Goal: Transaction & Acquisition: Purchase product/service

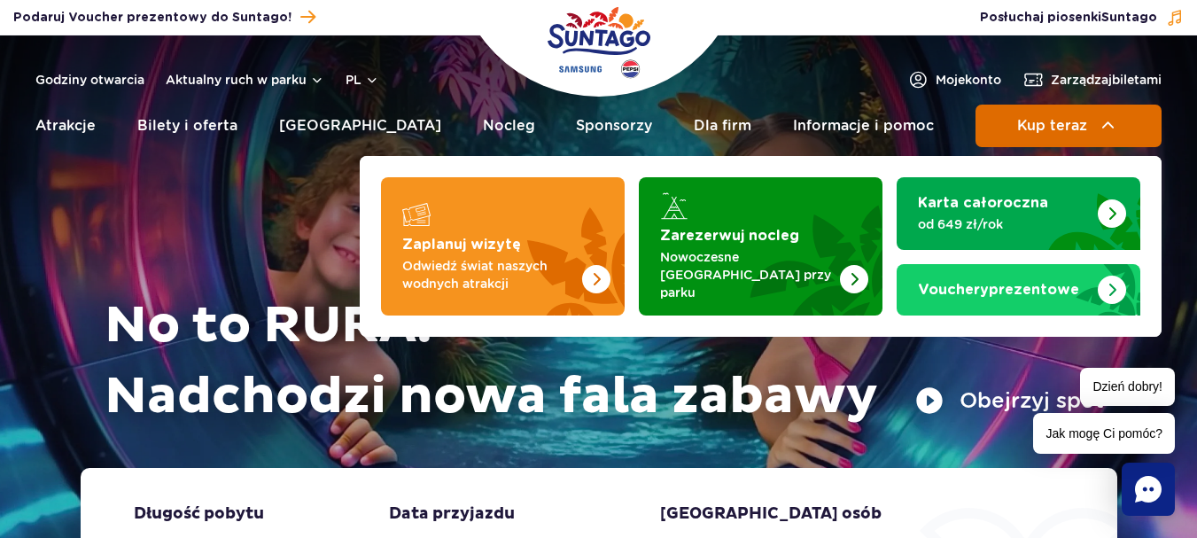
click at [1094, 138] on button "Kup teraz" at bounding box center [1069, 126] width 186 height 43
click at [1094, 123] on button "Kup teraz" at bounding box center [1069, 126] width 186 height 43
click at [1129, 121] on button "Kup teraz" at bounding box center [1069, 126] width 186 height 43
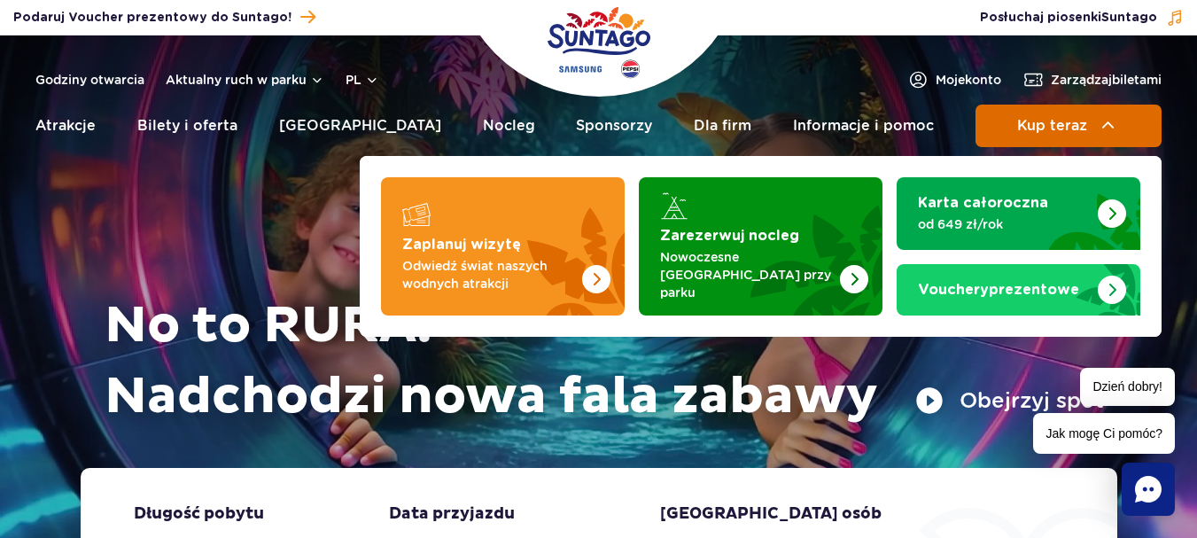
click at [1084, 120] on span "Kup teraz" at bounding box center [1052, 126] width 70 height 16
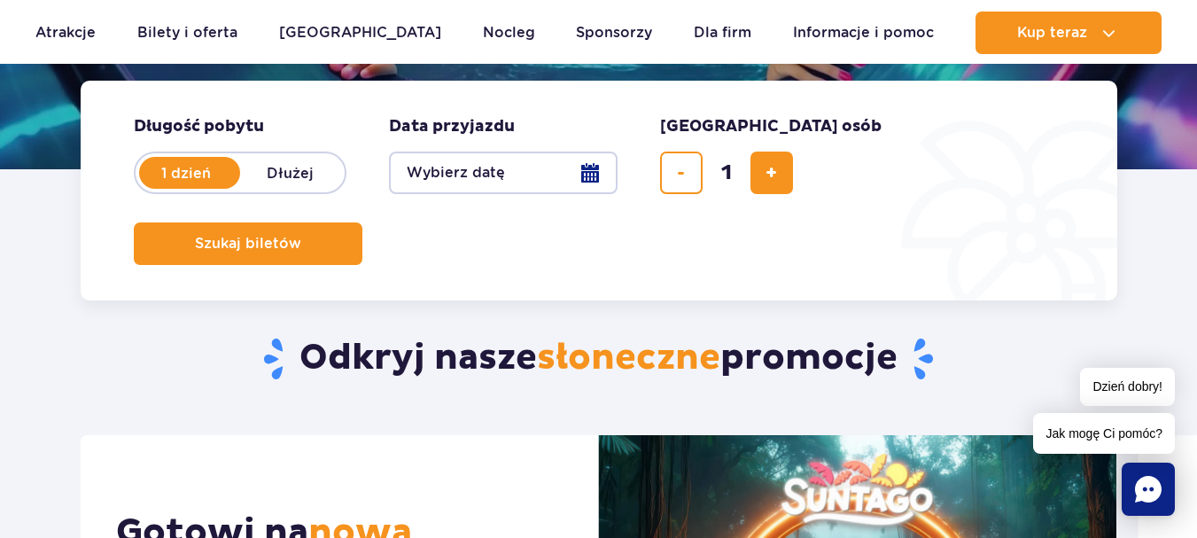
scroll to position [438, 0]
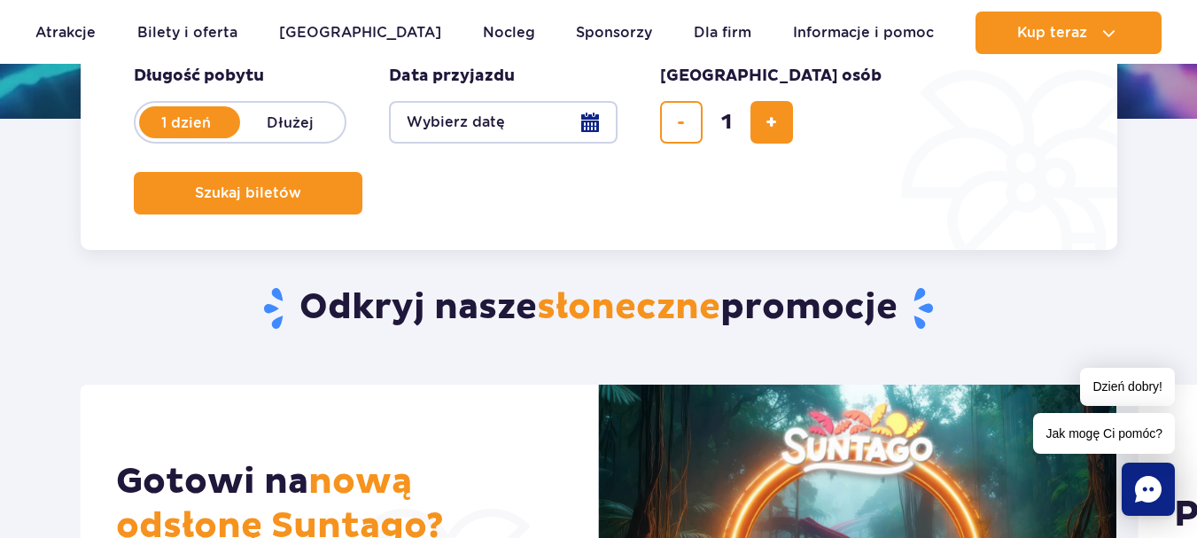
click at [568, 112] on button "Wybierz datę" at bounding box center [503, 122] width 229 height 43
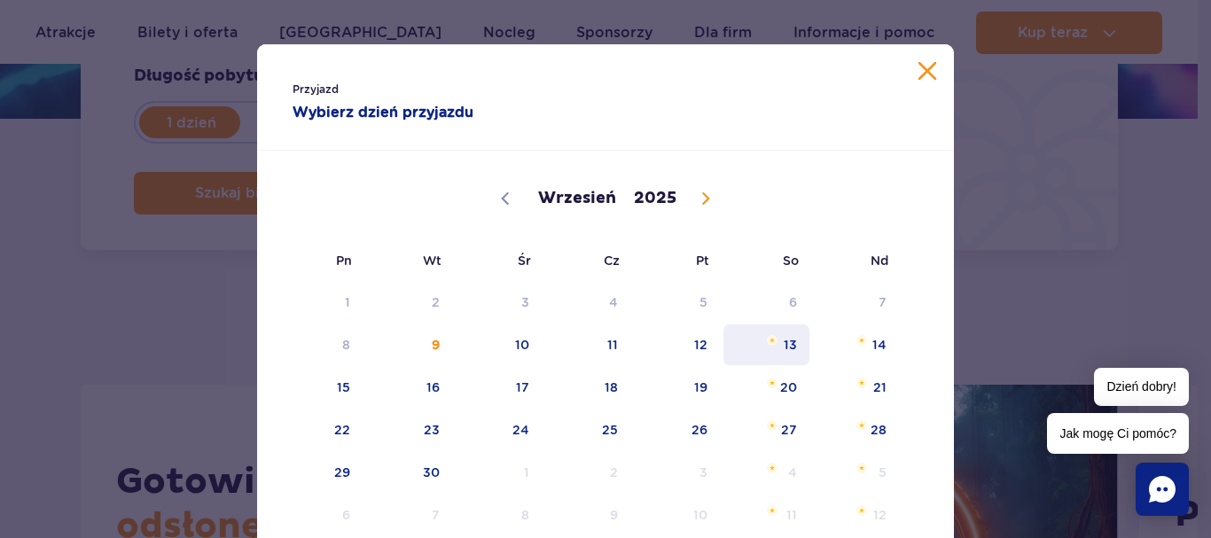
click at [721, 342] on span "13" at bounding box center [766, 344] width 90 height 41
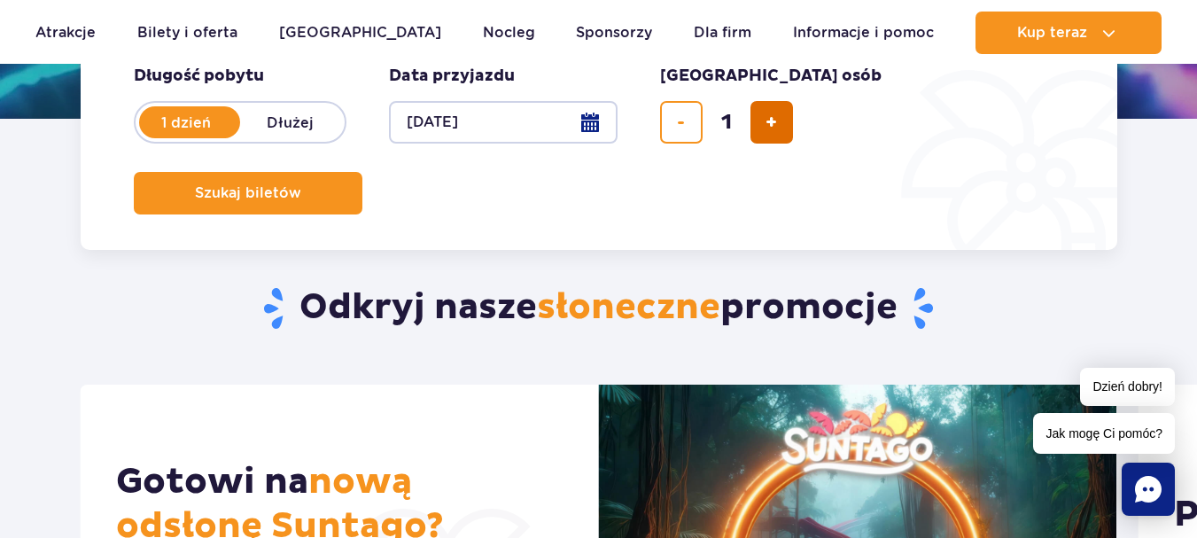
click at [770, 122] on span "dodaj bilet" at bounding box center [772, 122] width 12 height 0
type input "2"
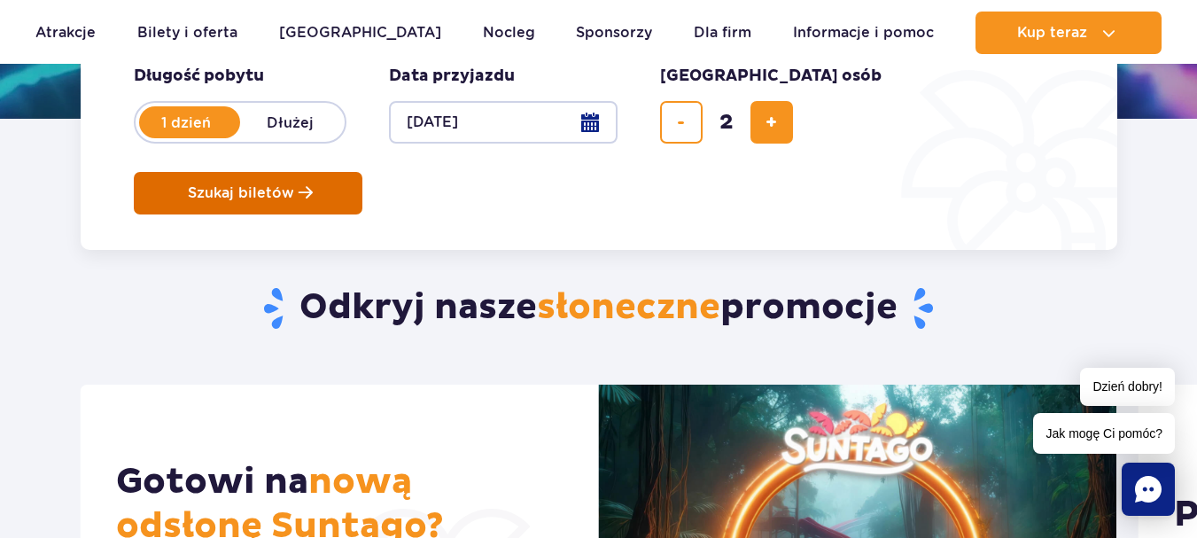
click at [294, 185] on span "Szukaj biletów" at bounding box center [241, 193] width 106 height 16
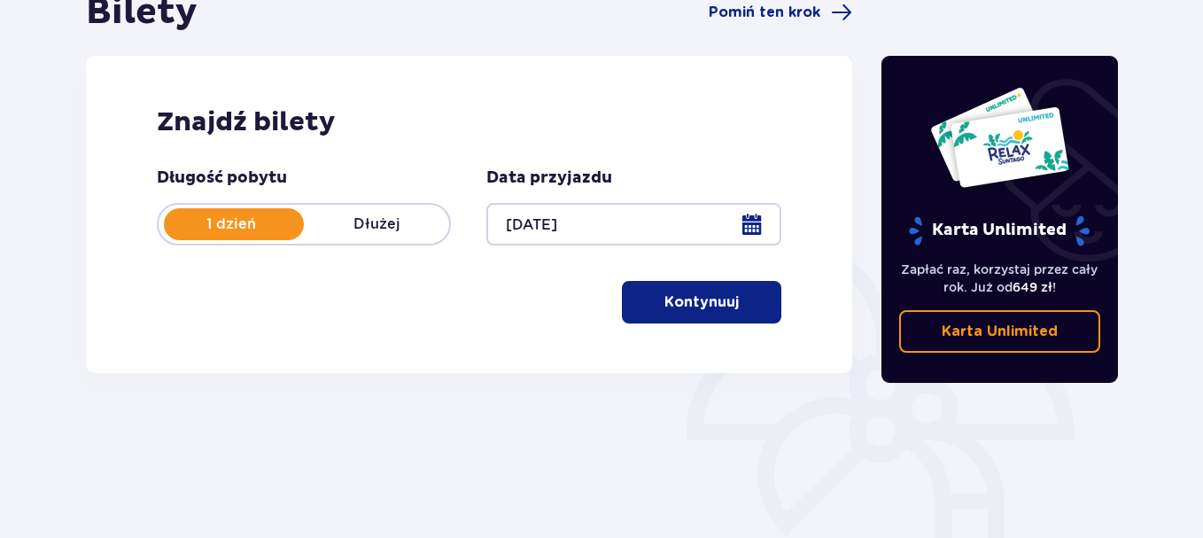
scroll to position [243, 0]
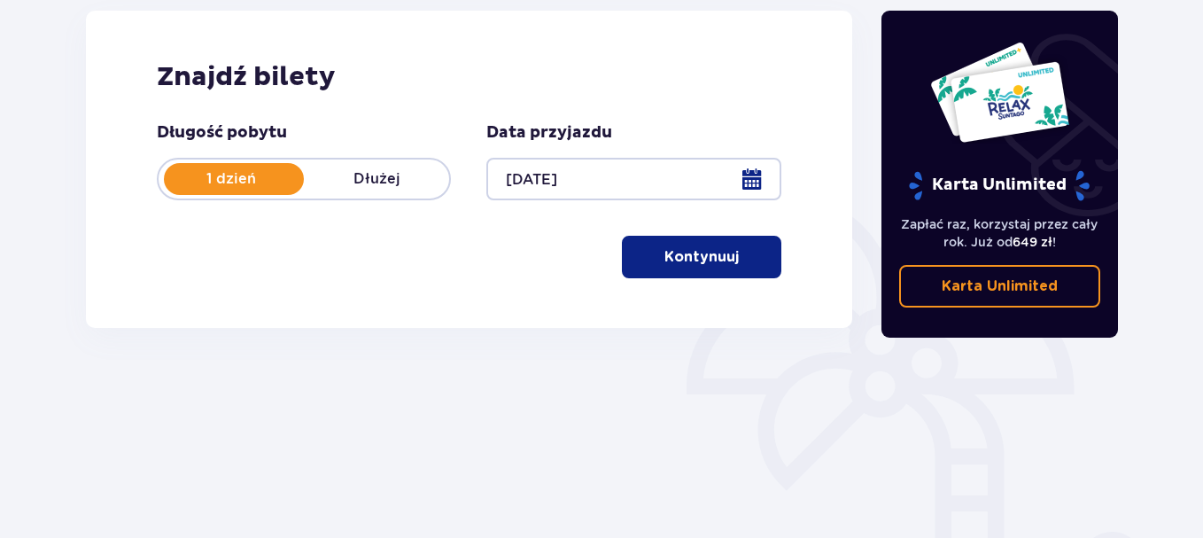
click at [745, 192] on div at bounding box center [634, 179] width 294 height 43
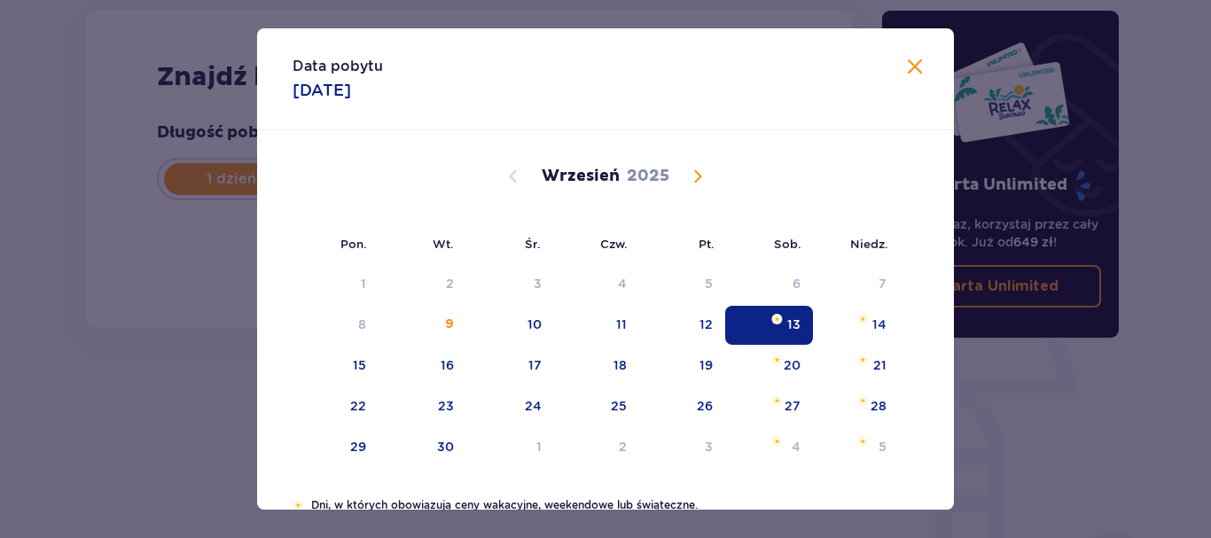
click at [748, 183] on div "Wrzesień 2025" at bounding box center [605, 176] width 587 height 21
click at [694, 313] on div "12" at bounding box center [682, 325] width 86 height 39
type input "12.09.25"
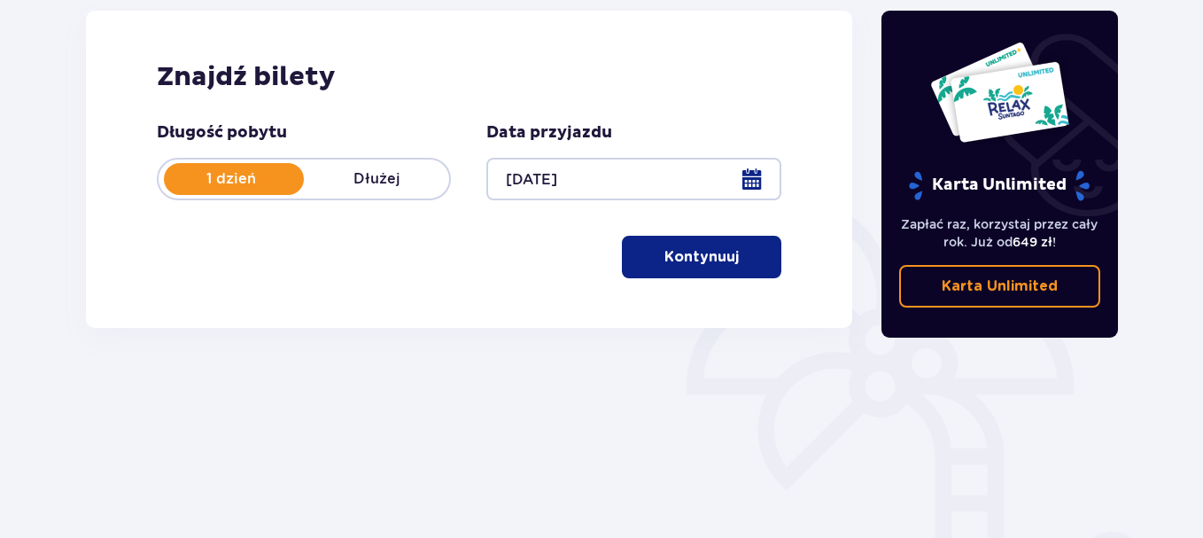
click at [658, 246] on button "Kontynuuj" at bounding box center [702, 257] width 160 height 43
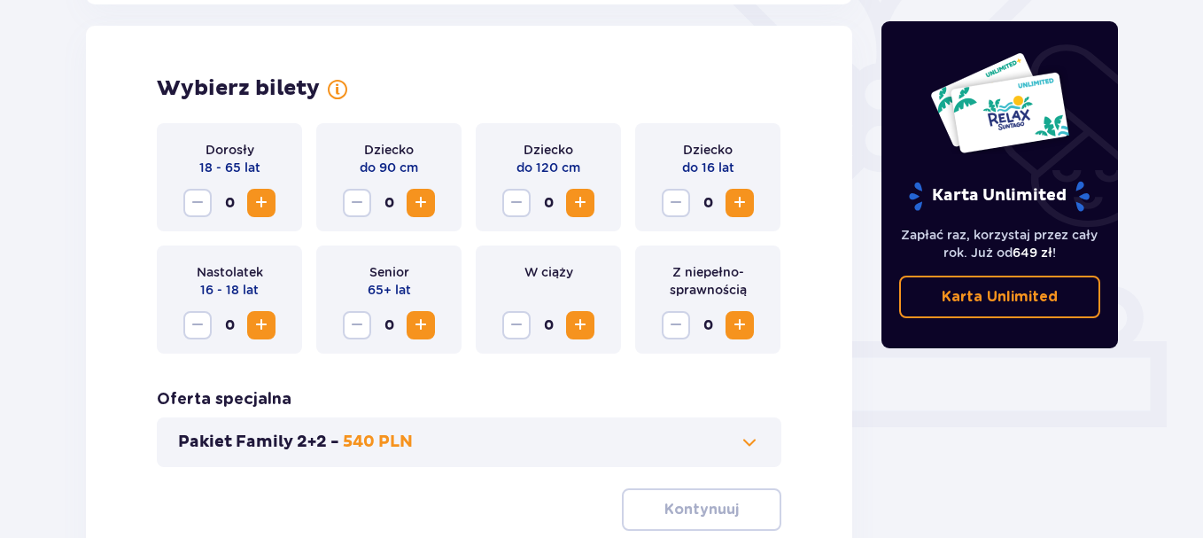
scroll to position [493, 0]
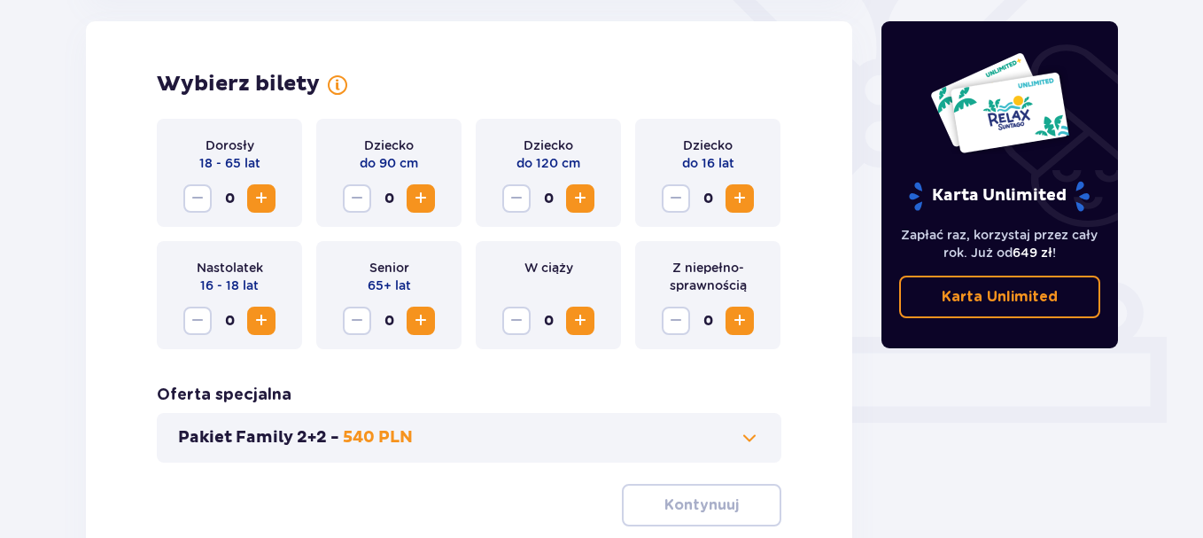
click at [262, 194] on span "Increase" at bounding box center [261, 198] width 21 height 21
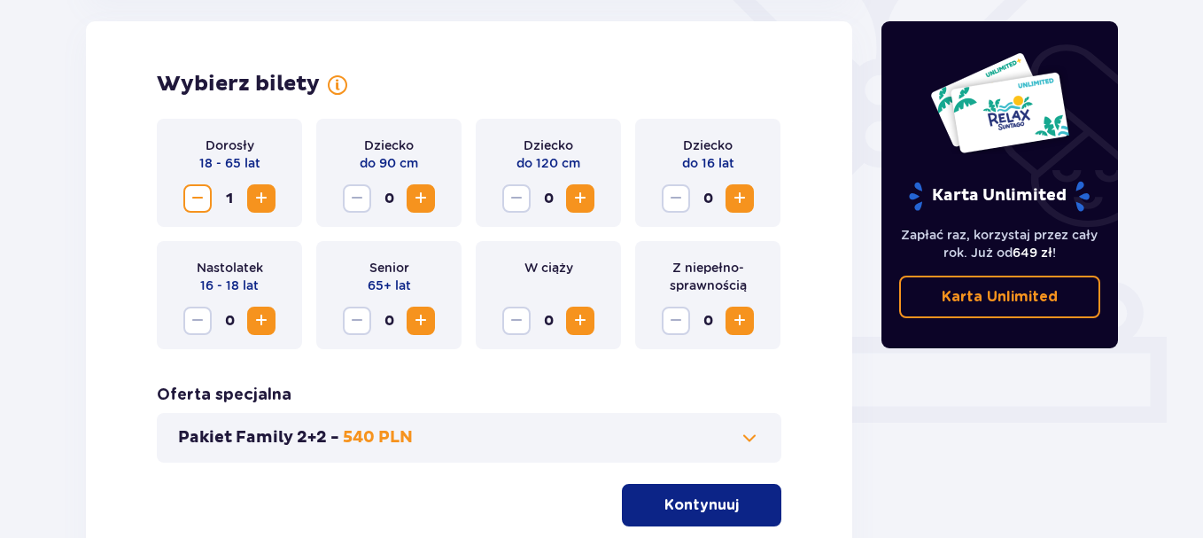
scroll to position [549, 0]
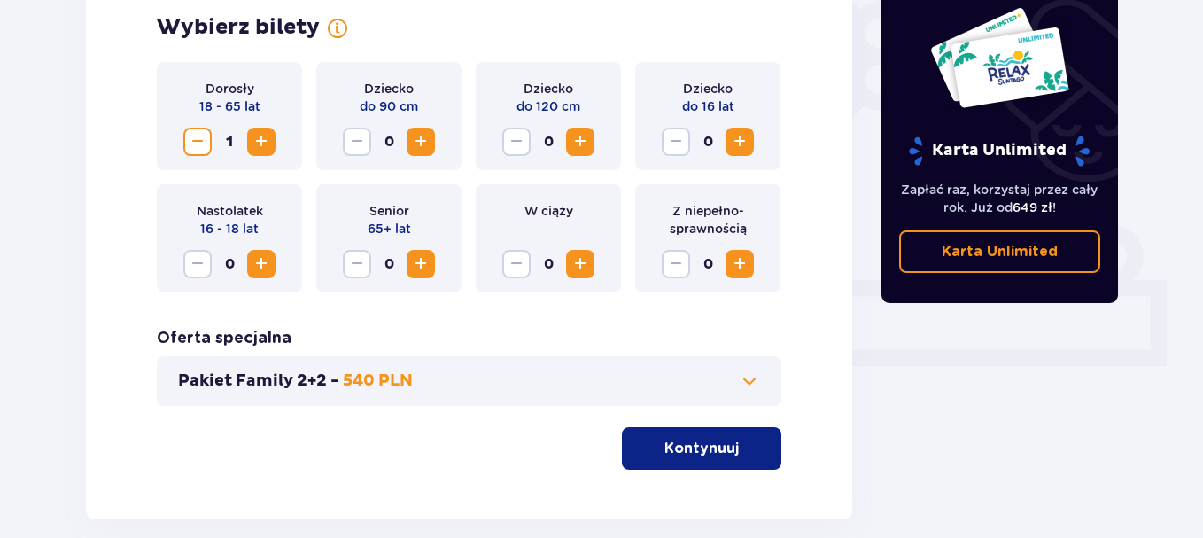
click at [684, 460] on button "Kontynuuj" at bounding box center [702, 448] width 160 height 43
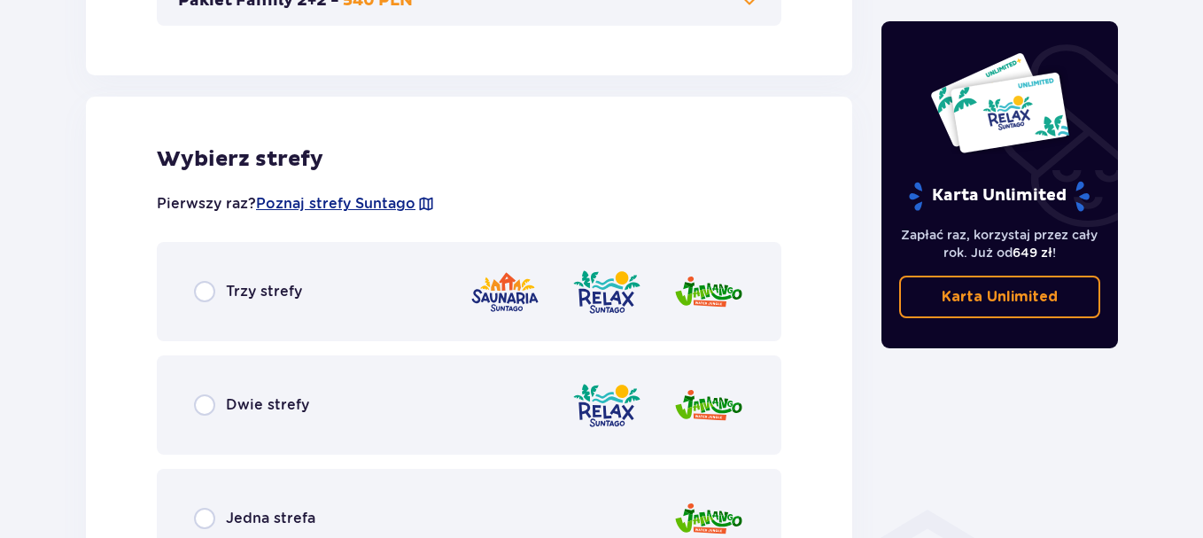
scroll to position [984, 0]
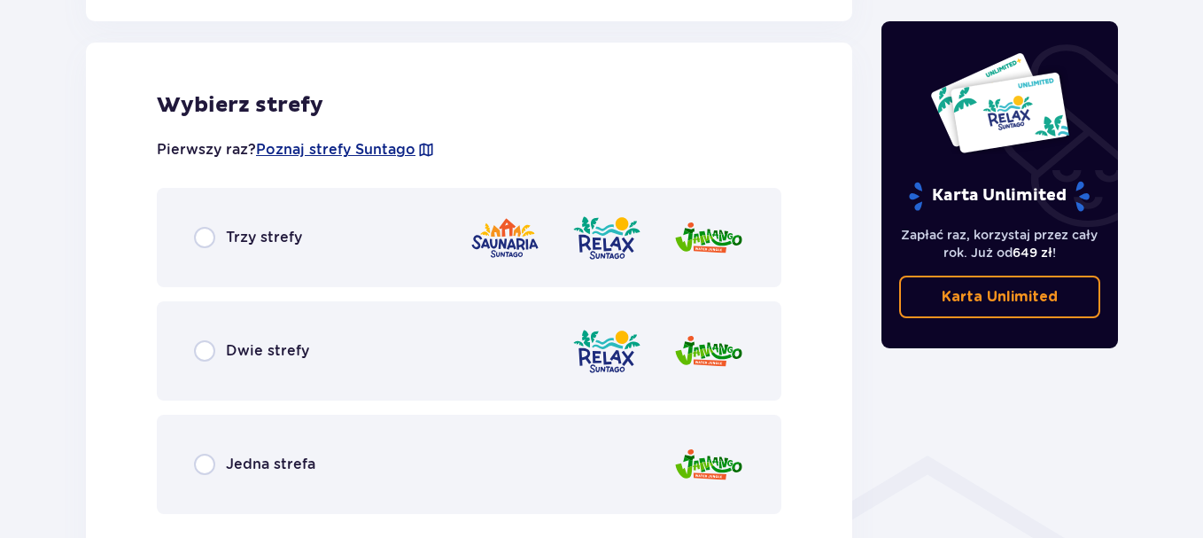
click at [350, 238] on div "Trzy strefy" at bounding box center [469, 237] width 625 height 99
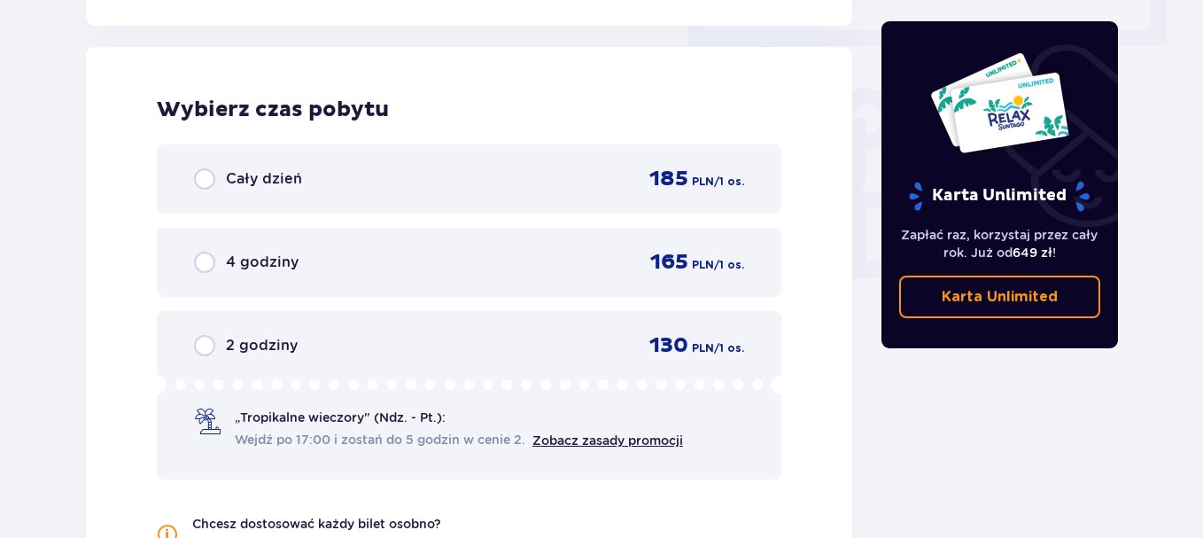
scroll to position [1600, 0]
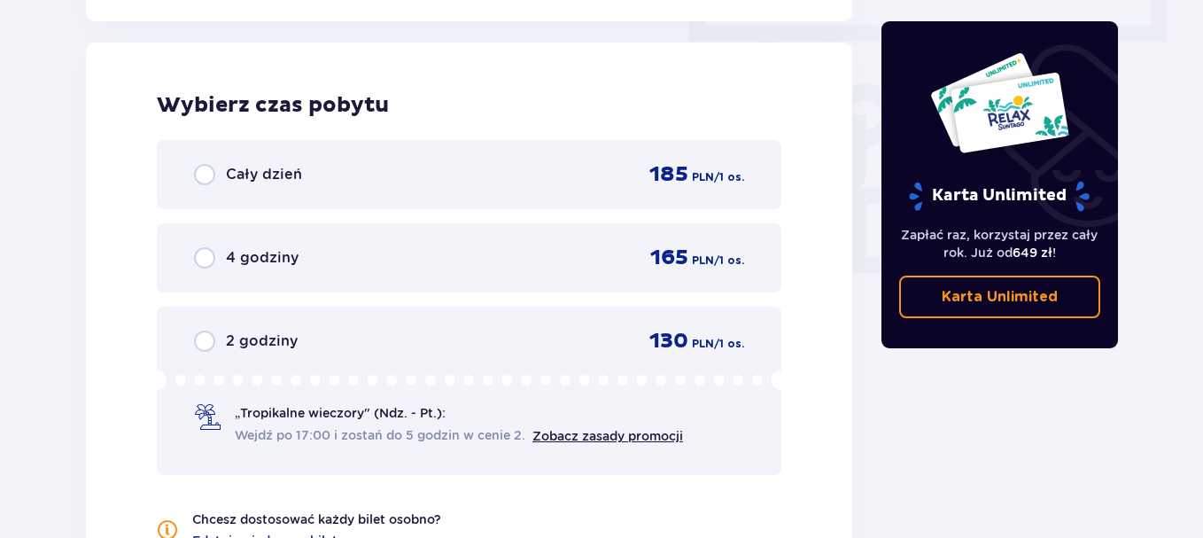
click at [402, 173] on div "Cały dzień 185 PLN / 1 os." at bounding box center [469, 174] width 550 height 27
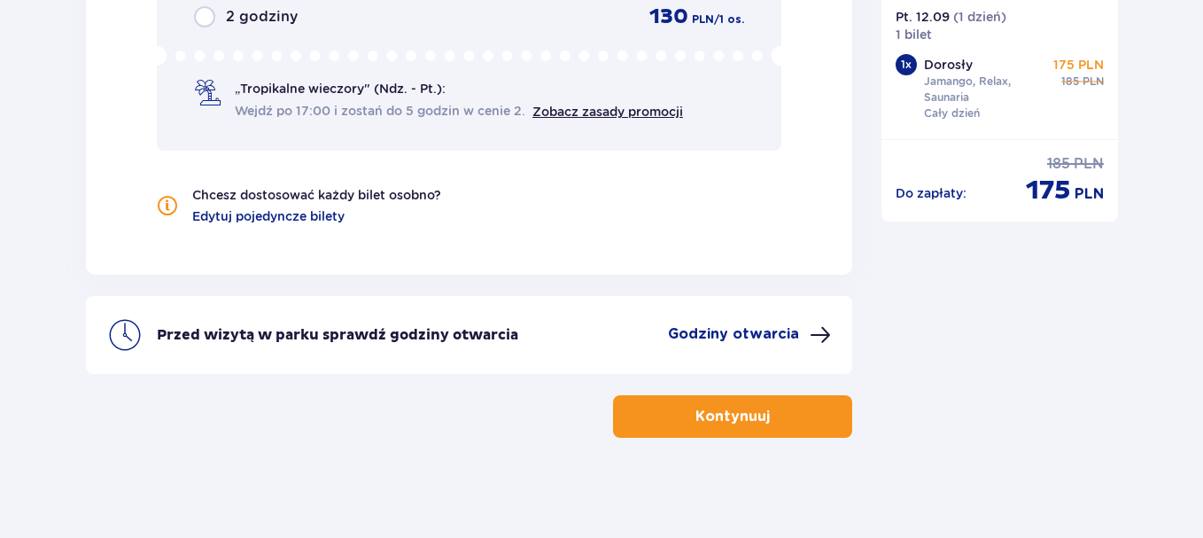
scroll to position [1931, 0]
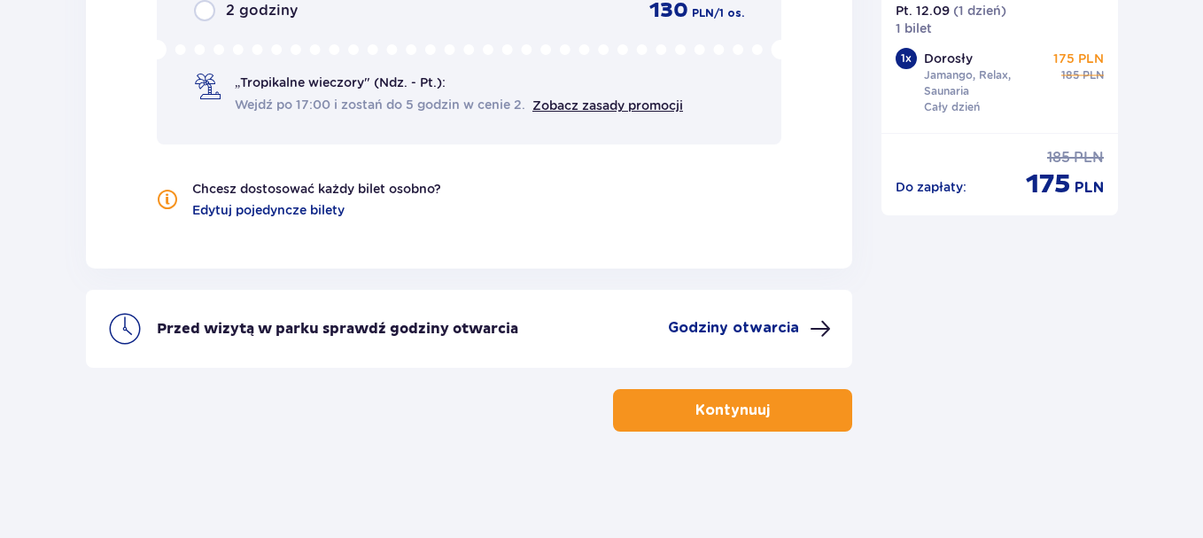
click at [756, 409] on button "Kontynuuj" at bounding box center [732, 410] width 239 height 43
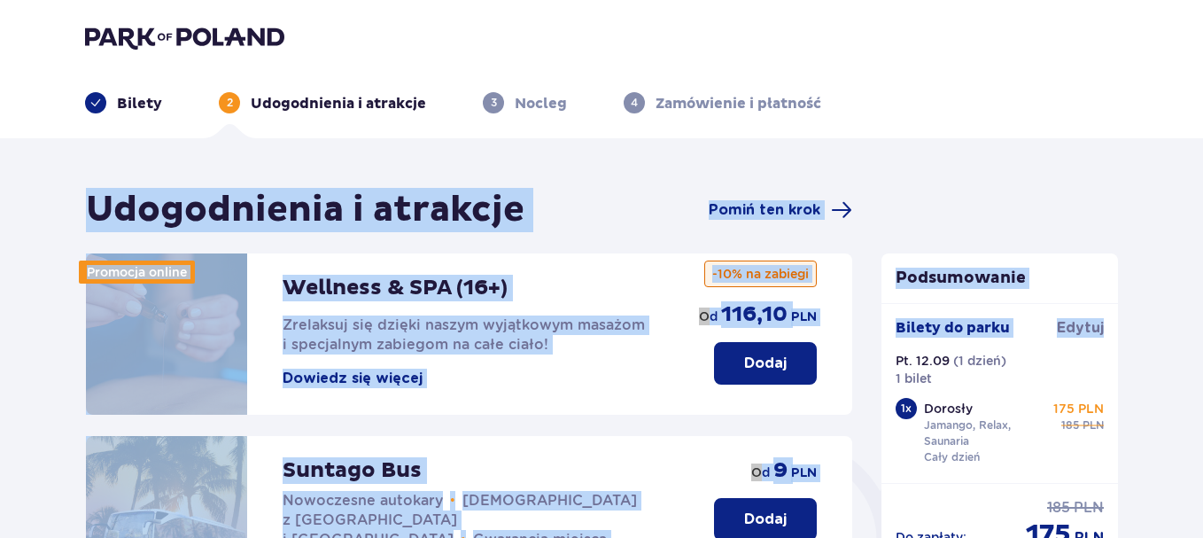
drag, startPoint x: 1200, startPoint y: 131, endPoint x: 1210, endPoint y: 323, distance: 191.7
click at [1203, 323] on html "Bilety 2 Udogodnienia i atrakcje 3 Nocleg 4 Zamówienie i płatność Udogodnienia …" at bounding box center [601, 269] width 1203 height 538
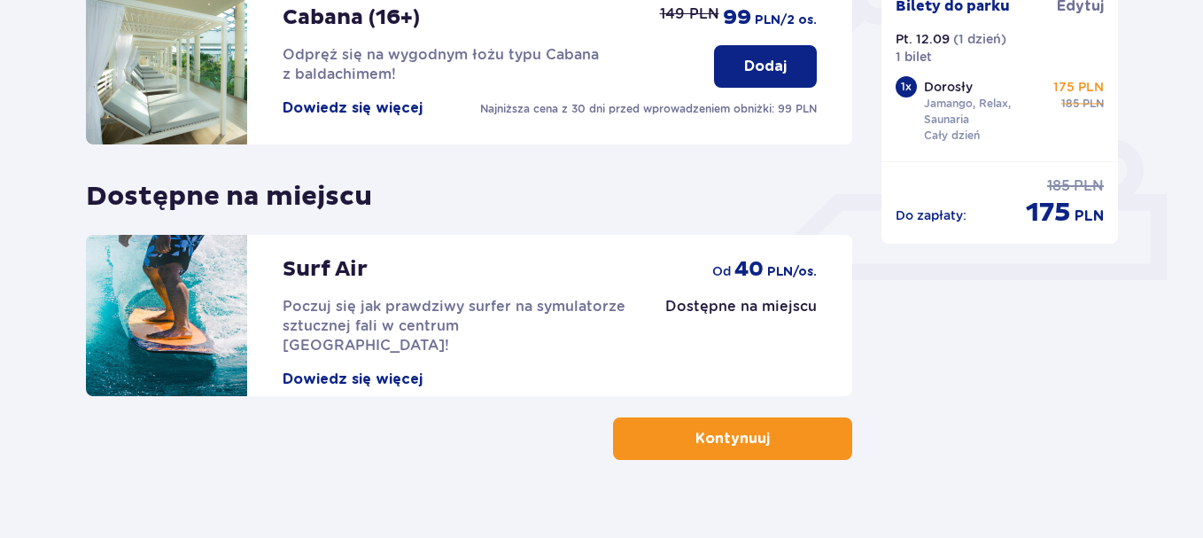
scroll to position [664, 0]
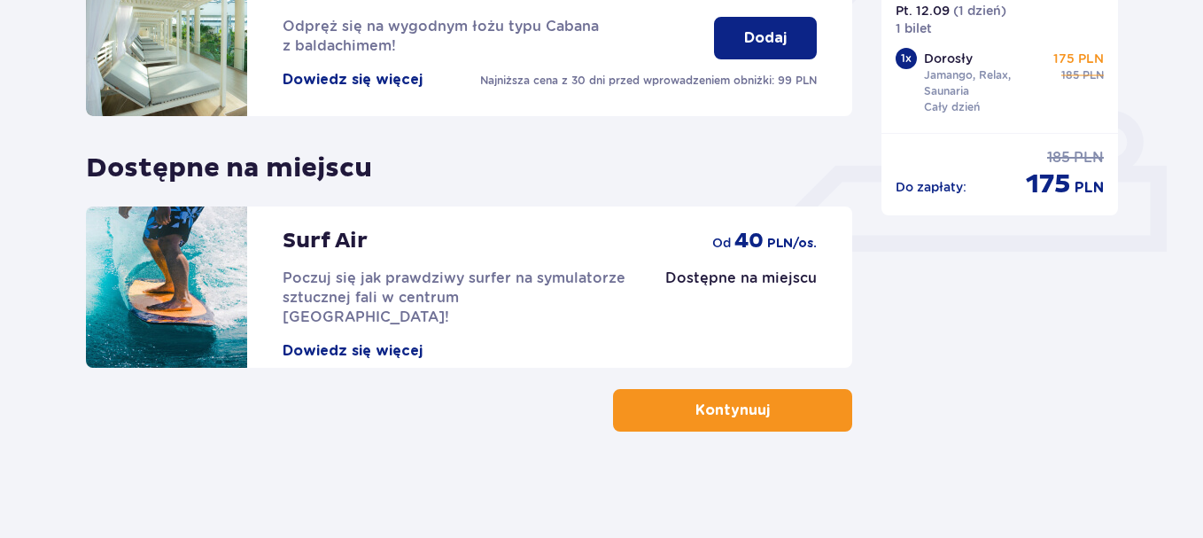
click at [805, 424] on button "Kontynuuj" at bounding box center [732, 410] width 239 height 43
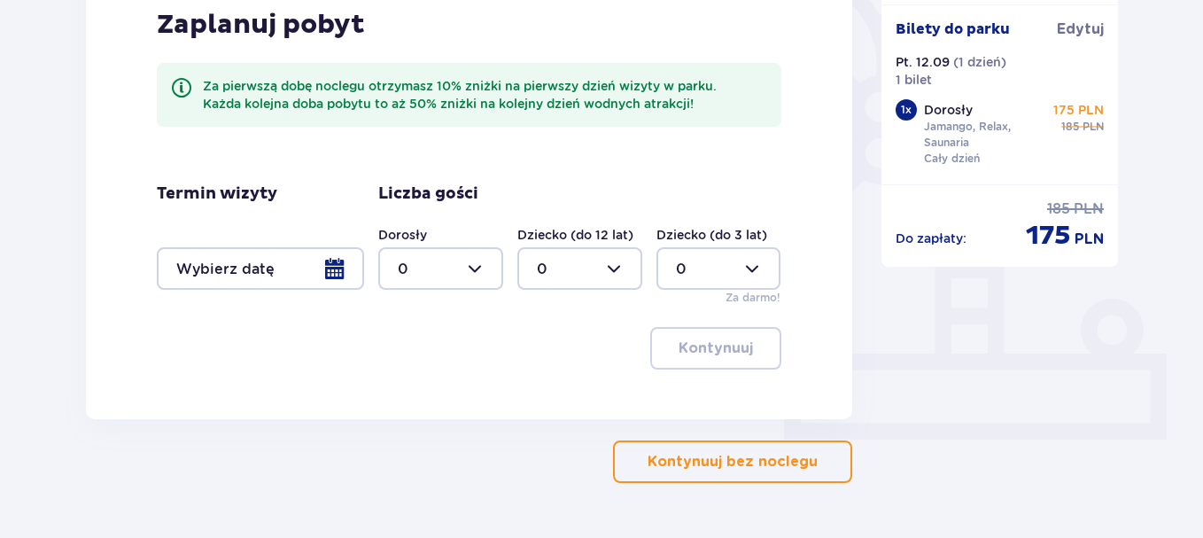
scroll to position [479, 0]
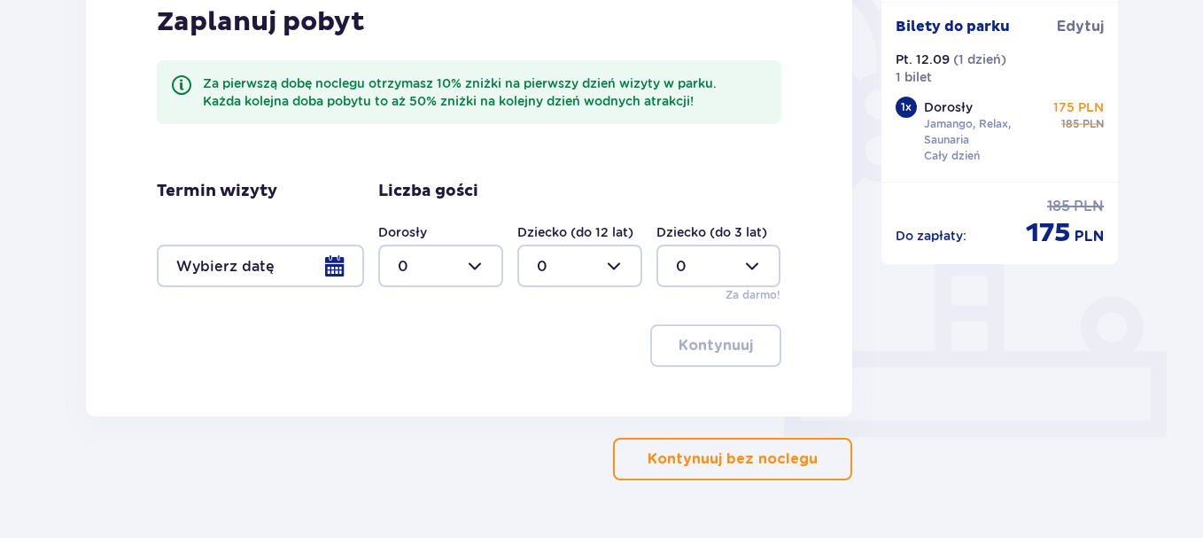
click at [782, 460] on p "Kontynuuj bez noclegu" at bounding box center [733, 458] width 170 height 19
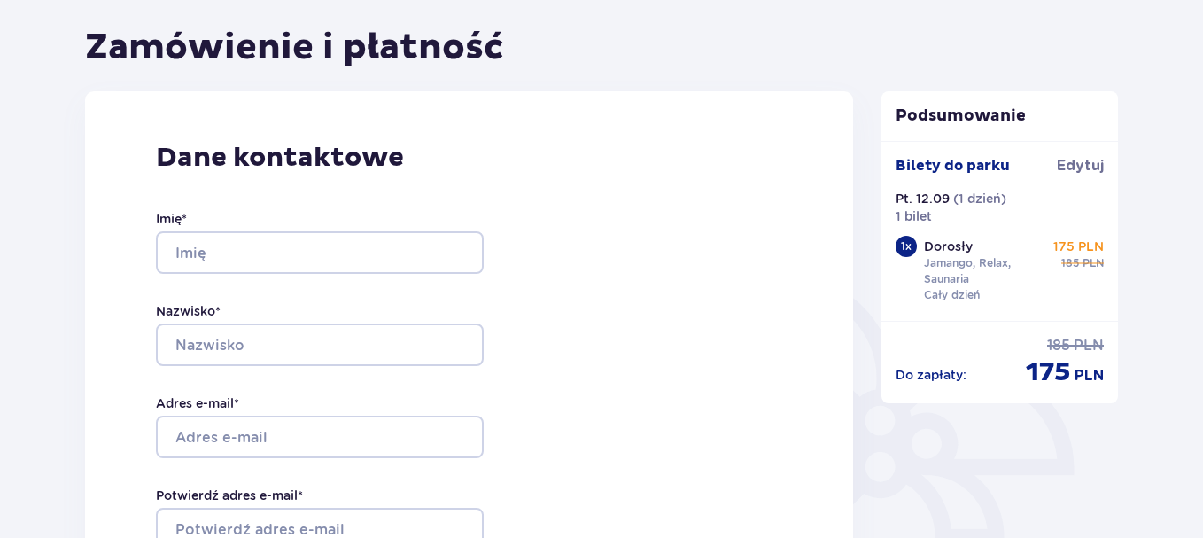
scroll to position [174, 0]
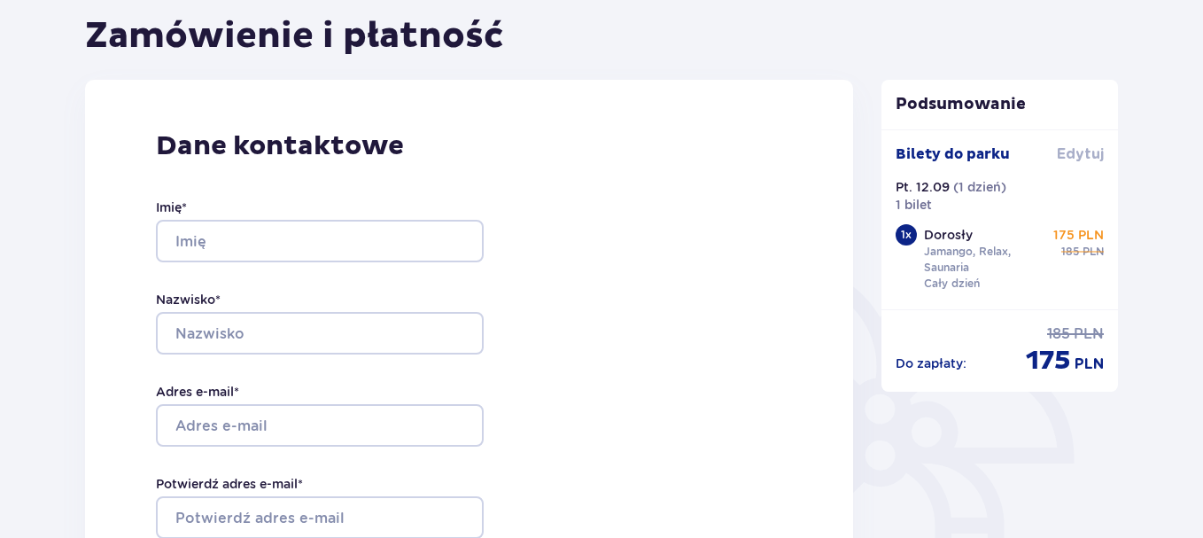
click at [1080, 154] on span "Edytuj" at bounding box center [1080, 153] width 47 height 19
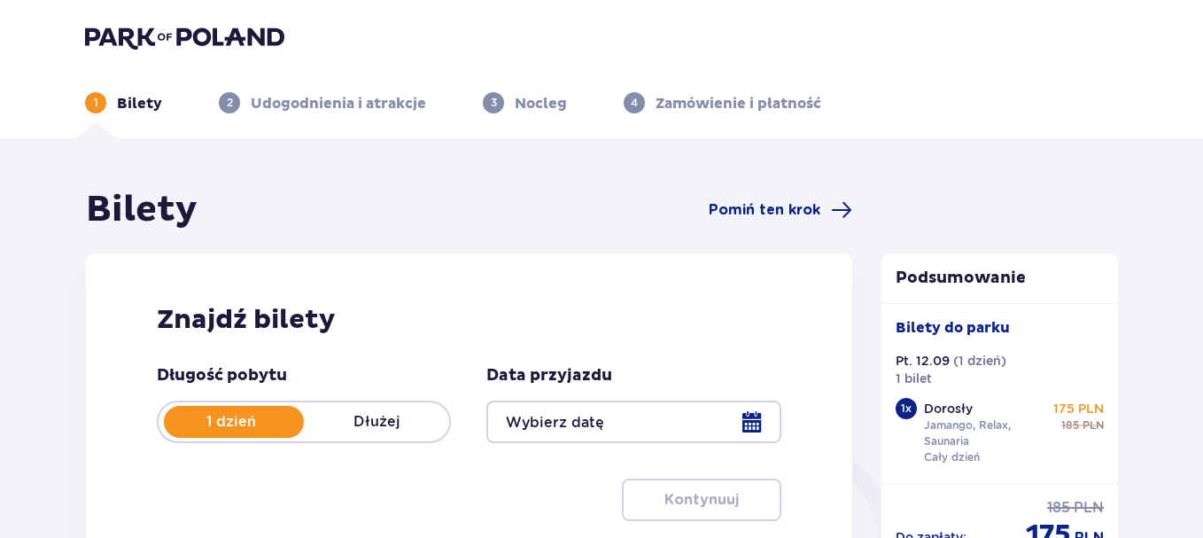
type input "12.09.25"
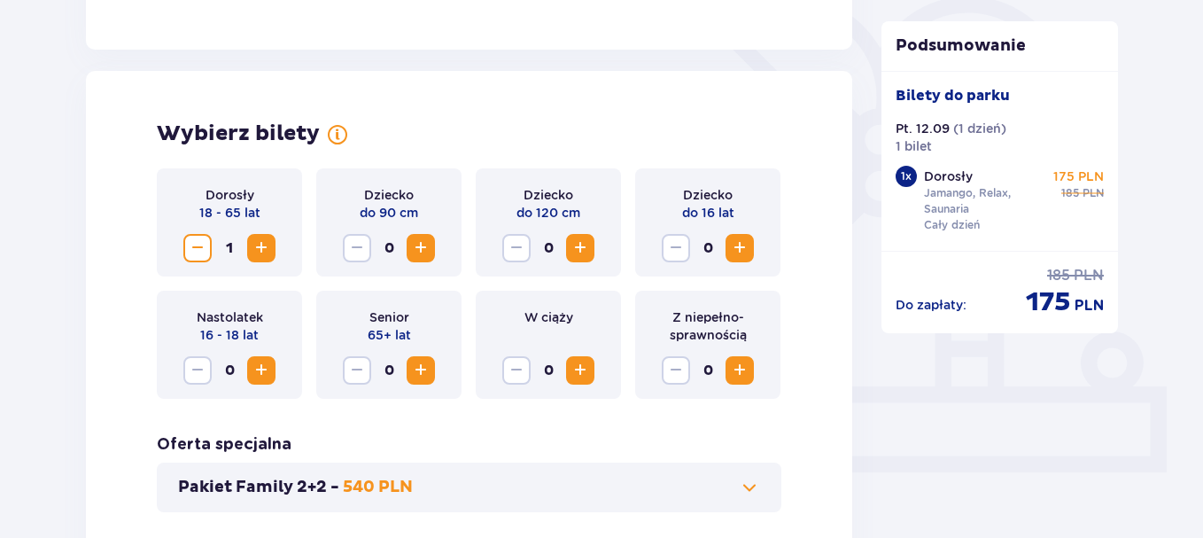
scroll to position [448, 0]
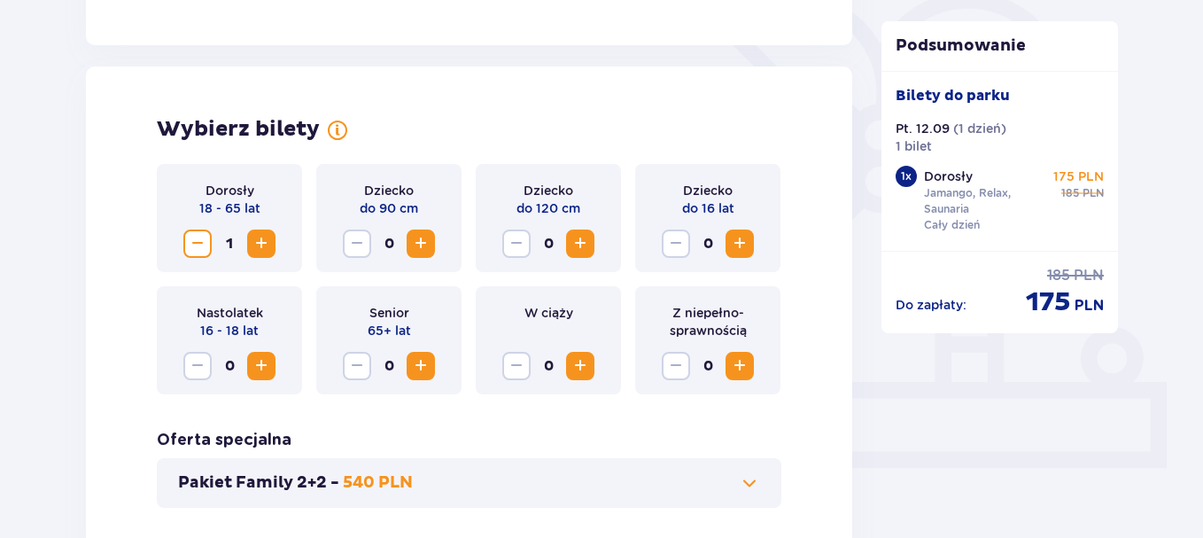
click at [247, 241] on button "Increase" at bounding box center [261, 244] width 28 height 28
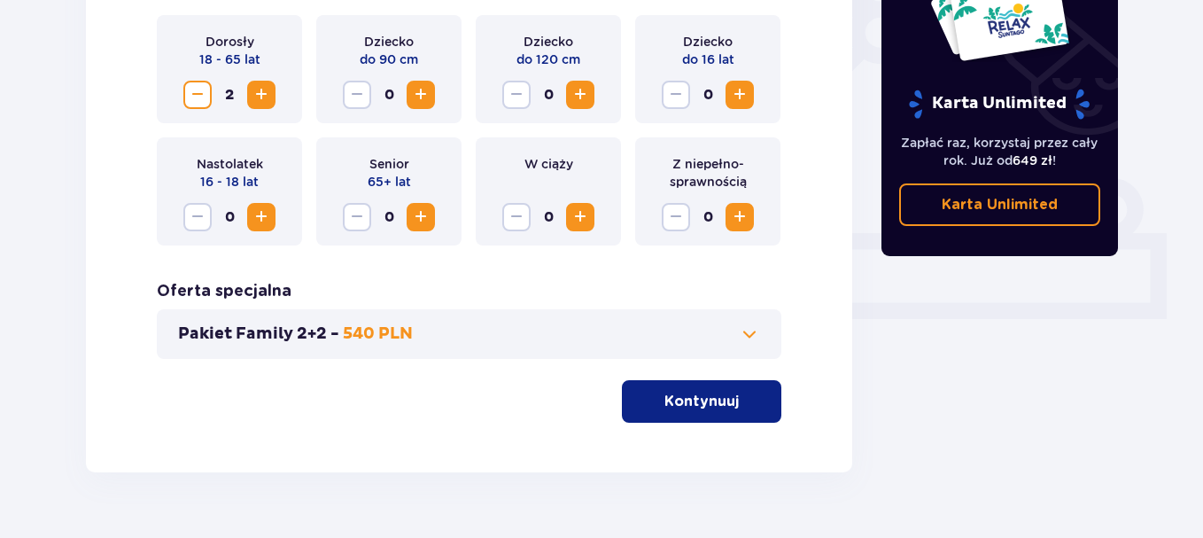
scroll to position [634, 0]
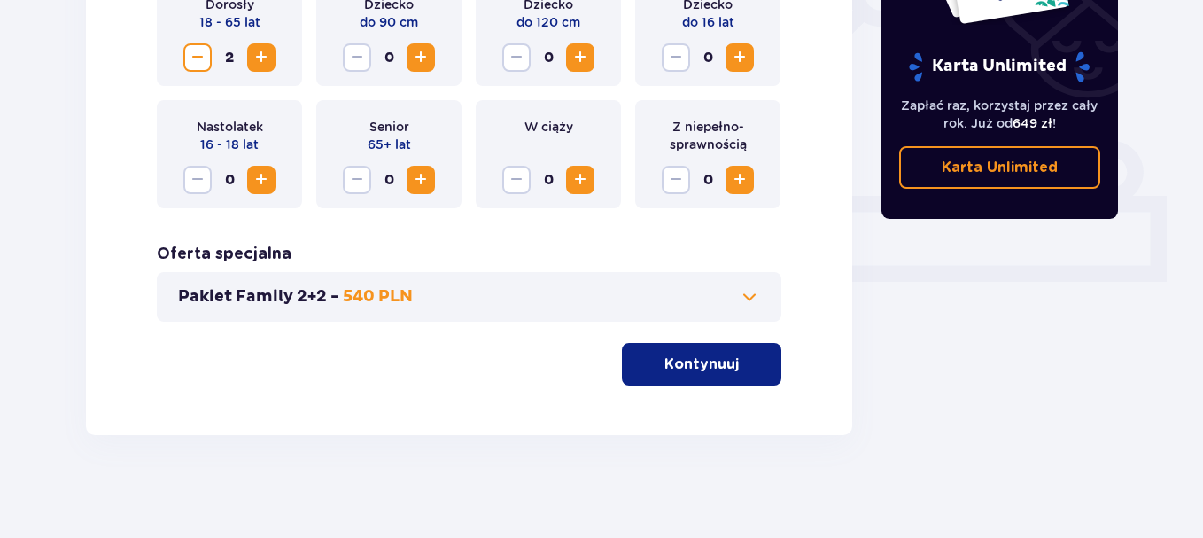
click at [692, 374] on p "Kontynuuj" at bounding box center [702, 363] width 74 height 19
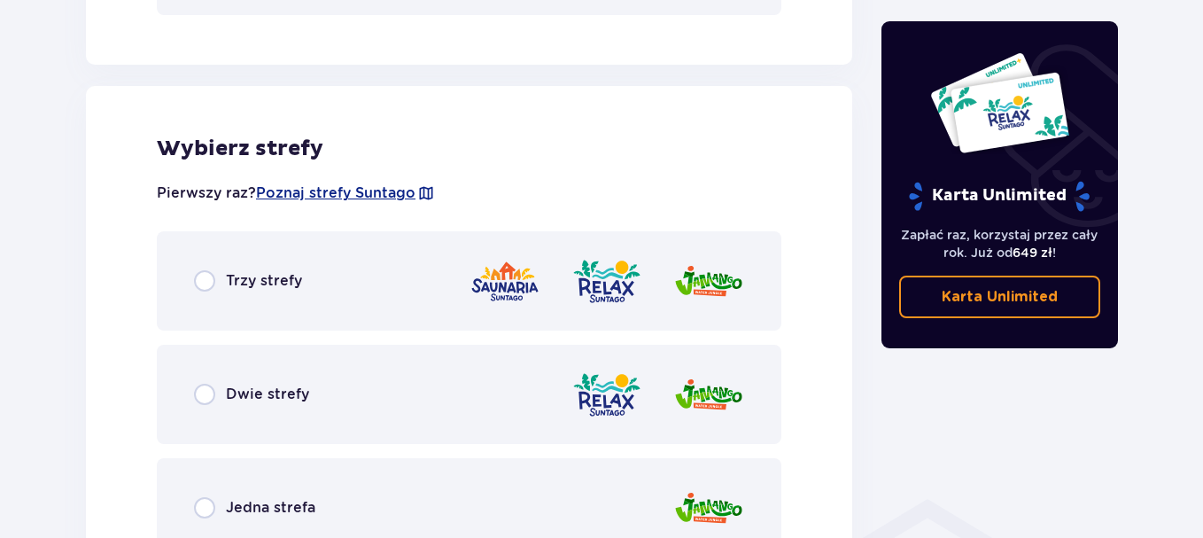
scroll to position [984, 0]
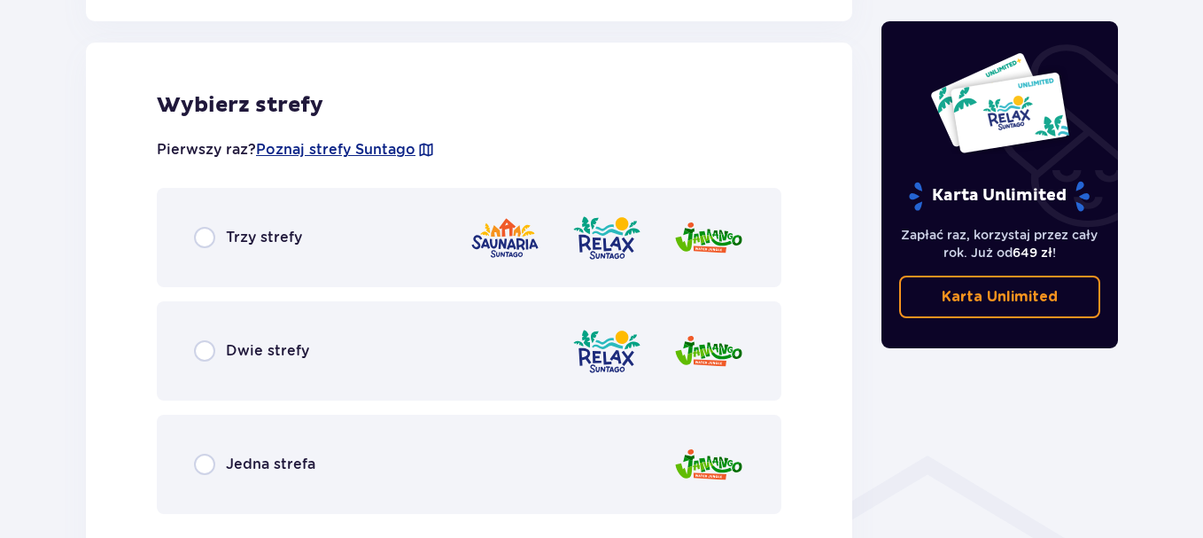
click at [366, 245] on div "Trzy strefy" at bounding box center [469, 237] width 625 height 99
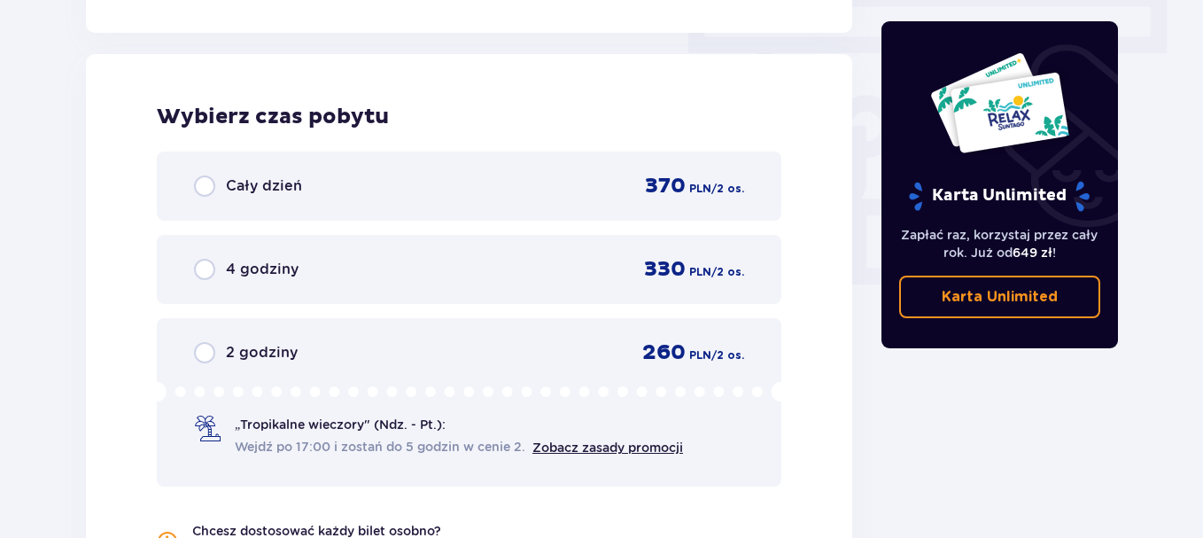
scroll to position [1600, 0]
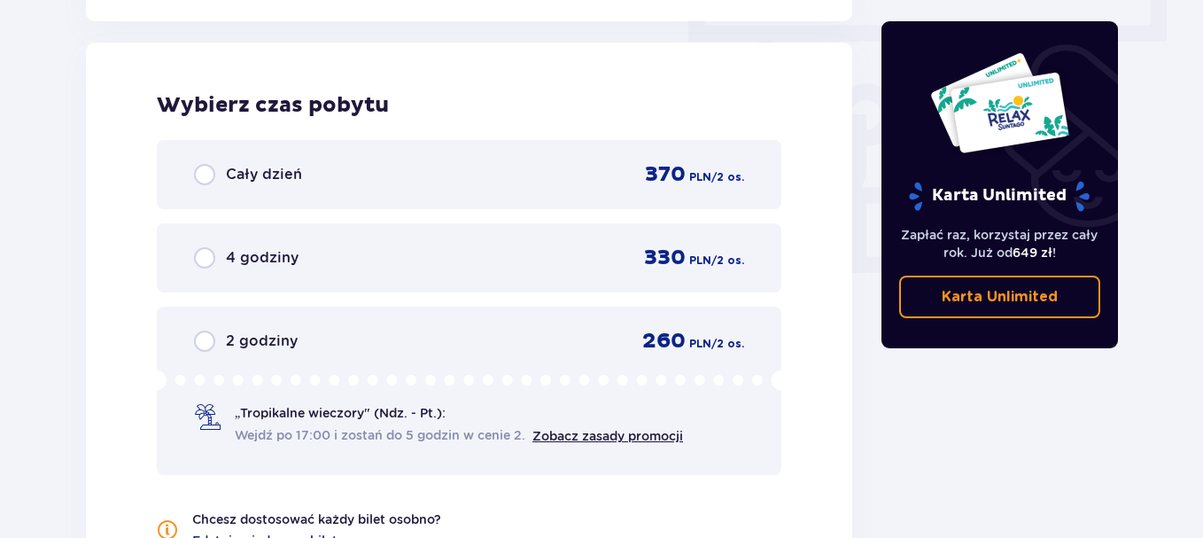
click at [531, 175] on div "Cały dzień 370 PLN / 2 os." at bounding box center [469, 174] width 550 height 27
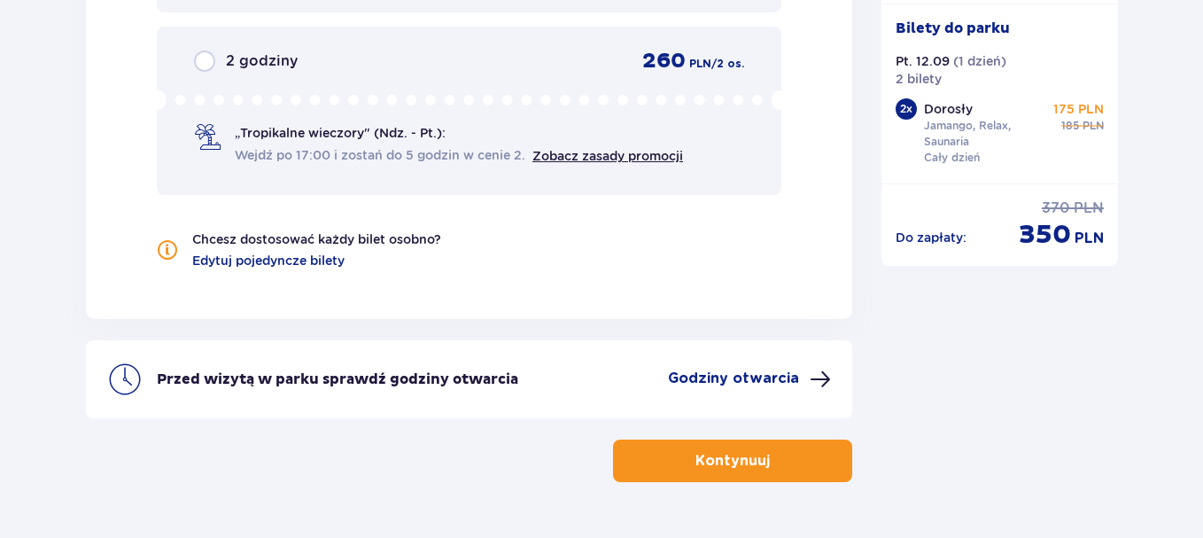
scroll to position [1931, 0]
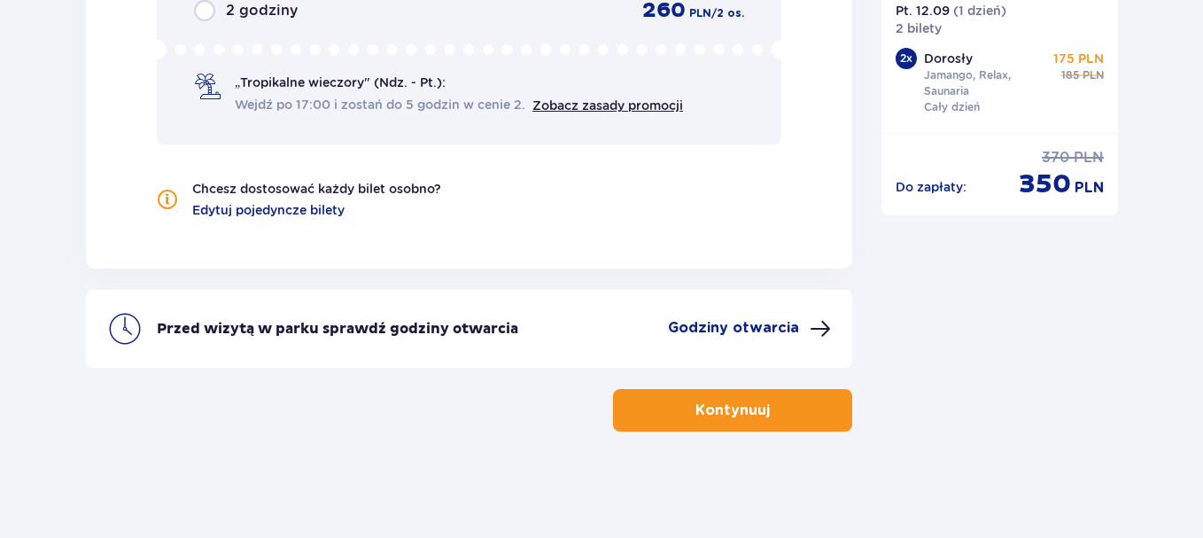
click at [741, 407] on p "Kontynuuj" at bounding box center [733, 410] width 74 height 19
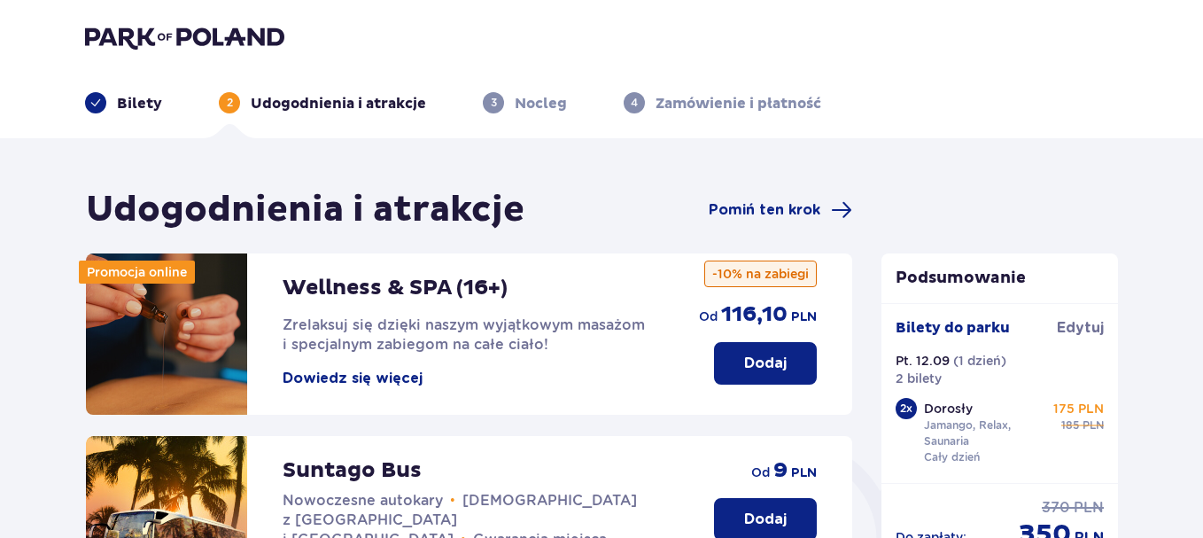
drag, startPoint x: 1210, startPoint y: 77, endPoint x: 818, endPoint y: 30, distance: 394.5
click at [818, 30] on div at bounding box center [601, 37] width 1033 height 25
